Goal: Information Seeking & Learning: Ask a question

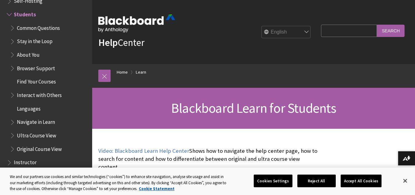
click at [369, 31] on input "Search Query" at bounding box center [349, 31] width 56 height 12
type input "buatkan rpp pendidikan [DEMOGRAPHIC_DATA] kelas 6 sd kurikulum merdeka tentabg …"
click at [377, 25] on input "Search" at bounding box center [391, 31] width 28 height 12
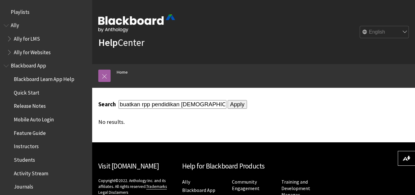
click at [404, 30] on select "English عربية Català Cymraeg Deutsch Español Suomi Français עברית Italiano 日本語 …" at bounding box center [384, 32] width 49 height 12
click at [271, 38] on div "English عربية Català Cymraeg Deutsch Español Suomi Français עברית Italiano 日本語 …" at bounding box center [292, 32] width 234 height 17
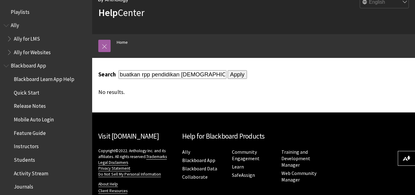
scroll to position [60, 0]
